Goal: Information Seeking & Learning: Learn about a topic

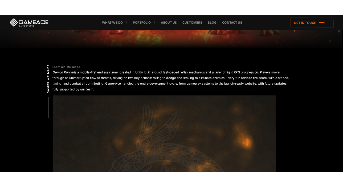
scroll to position [102, 0]
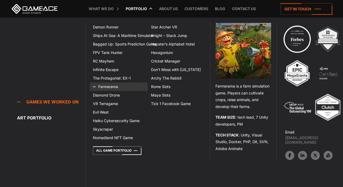
click at [108, 87] on link "Farmerama" at bounding box center [119, 87] width 58 height 9
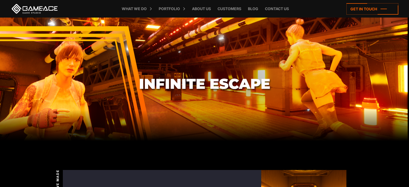
scroll to position [106, 0]
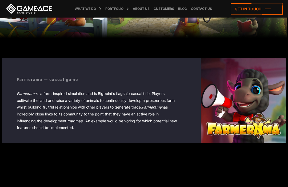
scroll to position [77, 0]
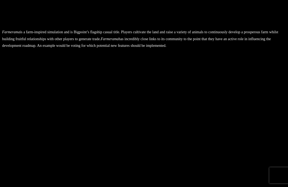
scroll to position [72, 0]
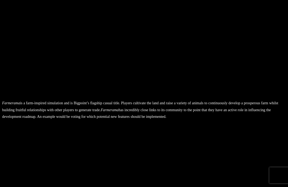
scroll to position [72, 0]
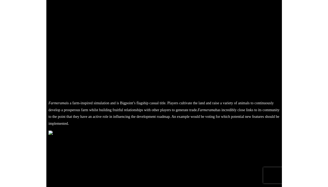
scroll to position [57, 0]
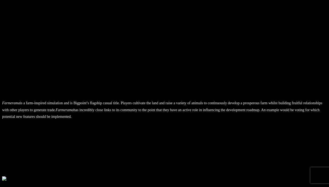
scroll to position [79, 0]
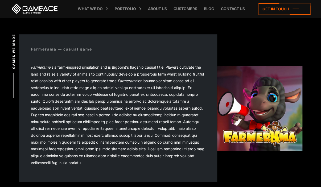
scroll to position [107, 0]
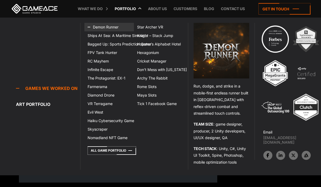
click at [103, 27] on link "Demon Runner" at bounding box center [109, 27] width 50 height 9
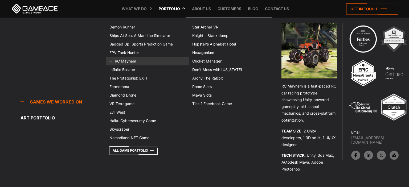
scroll to position [109, 0]
click at [123, 58] on link "RC Mayhem" at bounding box center [147, 61] width 83 height 9
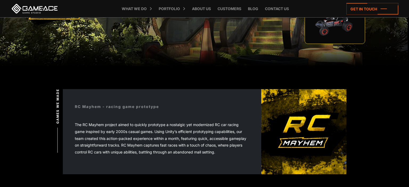
scroll to position [79, 0]
